Goal: Task Accomplishment & Management: Use online tool/utility

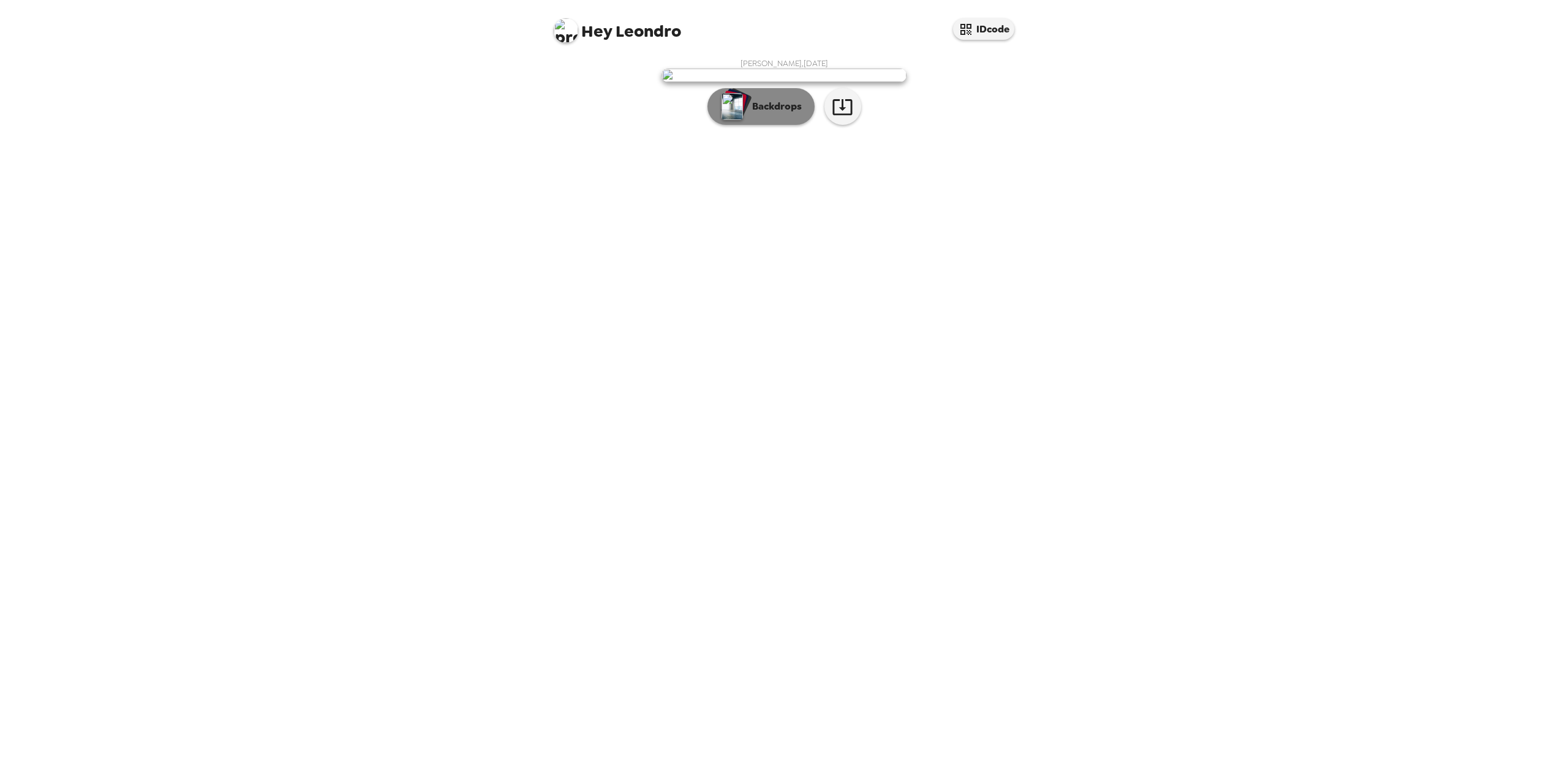
click at [763, 114] on p "Backdrops" at bounding box center [774, 106] width 56 height 15
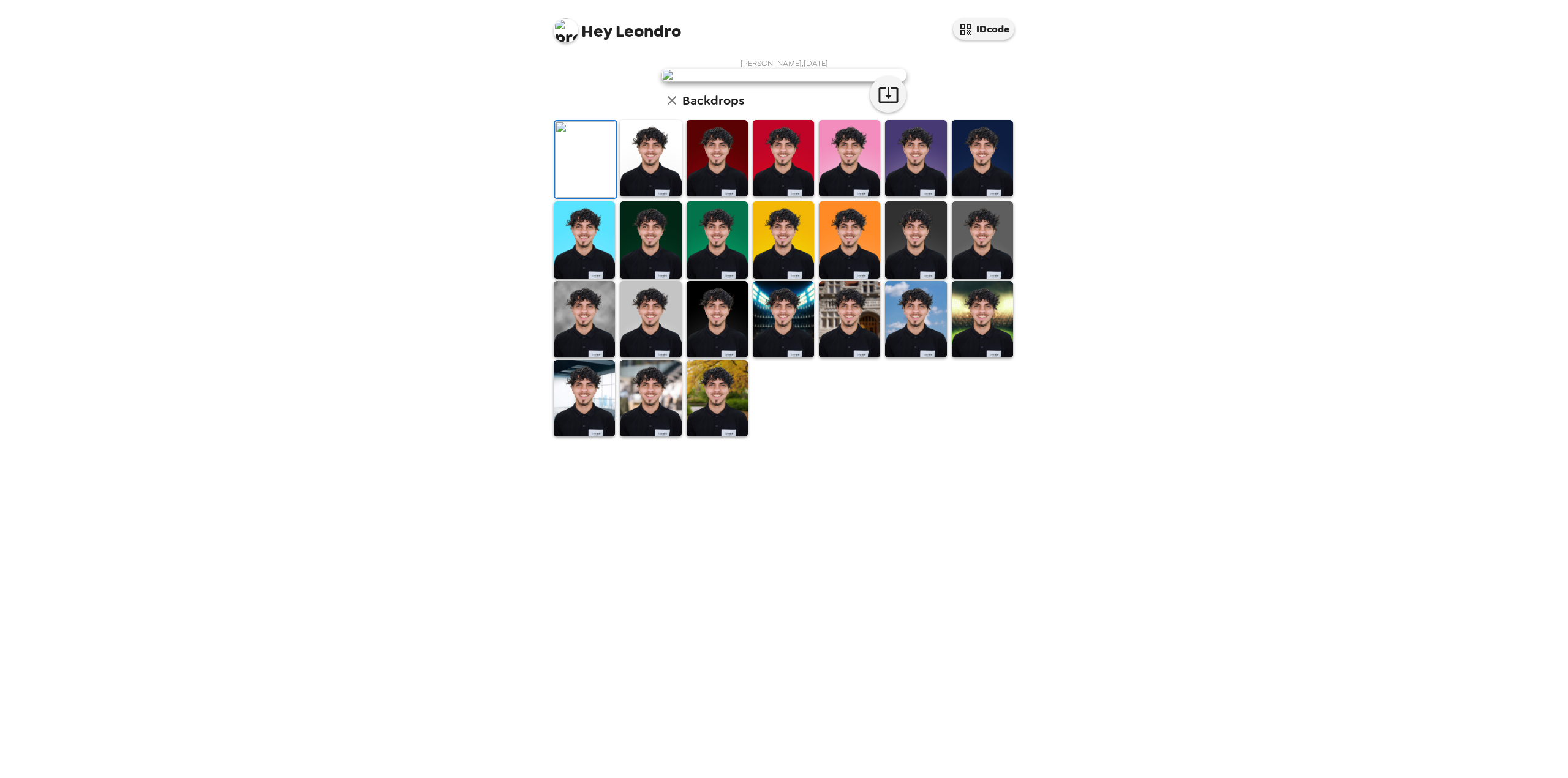
click at [799, 197] on img at bounding box center [783, 158] width 61 height 76
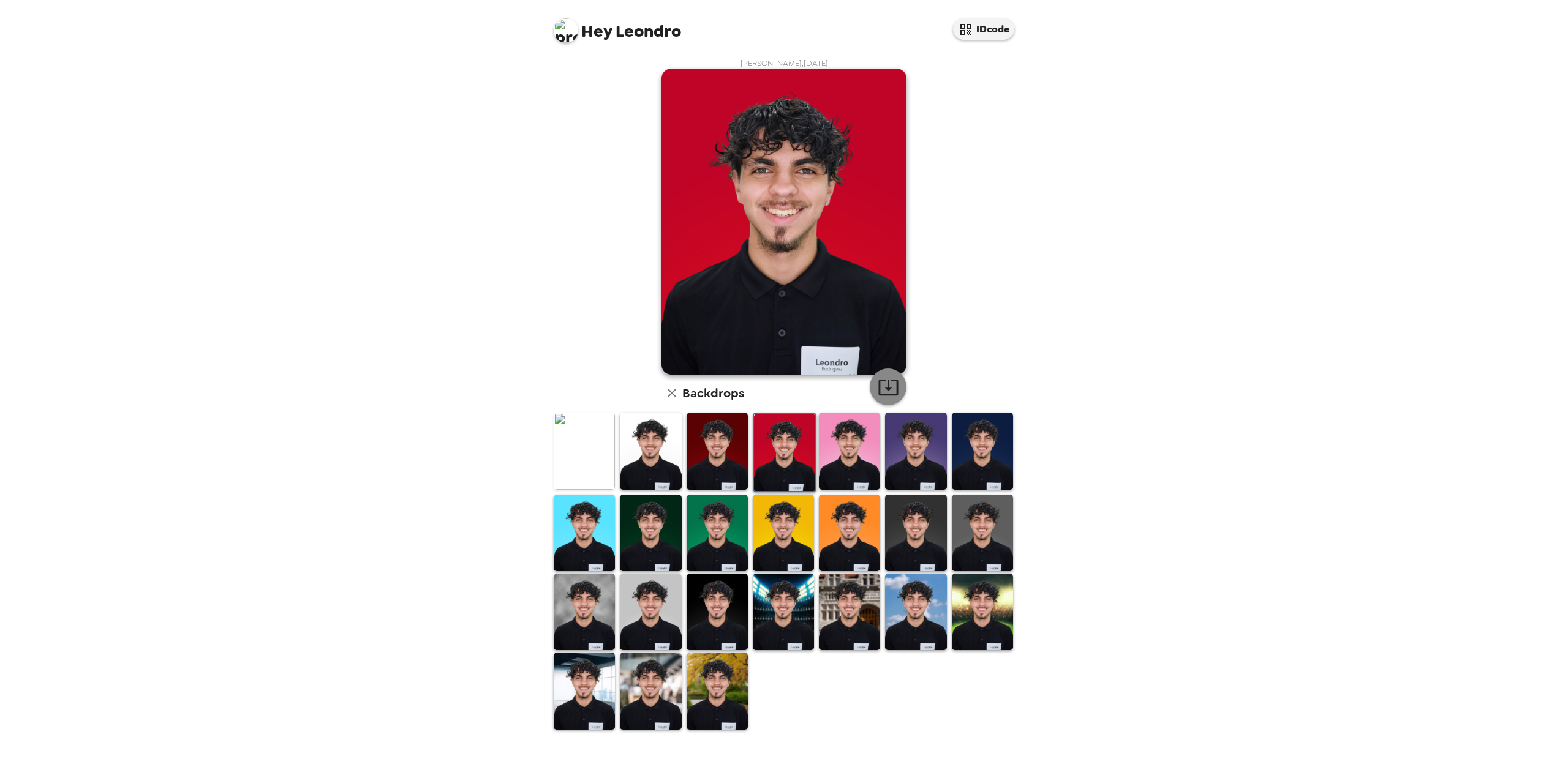
click at [891, 378] on icon "button" at bounding box center [888, 387] width 21 height 21
click at [1011, 150] on div "[PERSON_NAME] , [DATE] Backdrops" at bounding box center [784, 395] width 465 height 673
